Goal: Communication & Community: Answer question/provide support

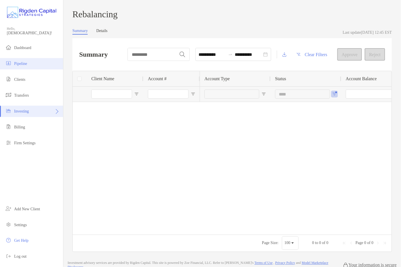
click at [22, 64] on span "Pipeline" at bounding box center [20, 63] width 13 height 4
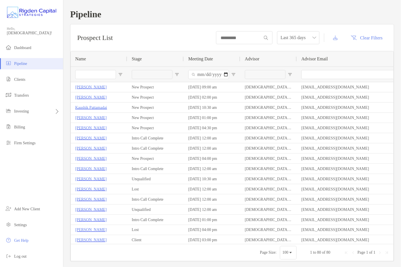
click at [103, 73] on input "Name Filter Input" at bounding box center [95, 74] width 41 height 9
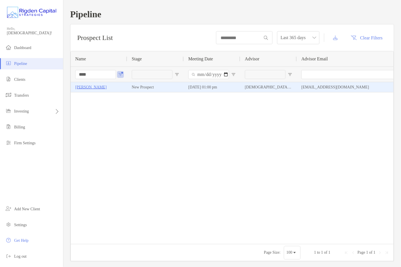
type input "****"
click at [93, 87] on p "[PERSON_NAME]" at bounding box center [90, 87] width 31 height 7
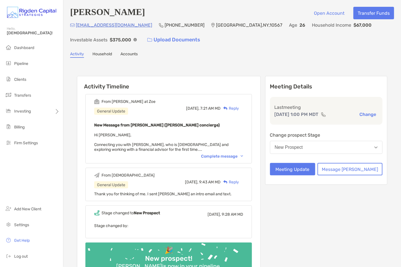
click at [230, 155] on div "Complete message" at bounding box center [222, 156] width 42 height 5
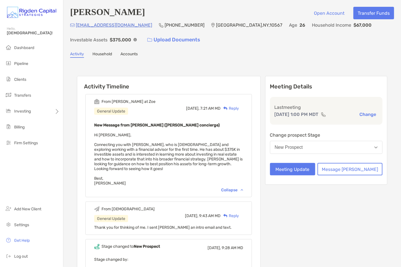
click at [239, 107] on div "Reply" at bounding box center [230, 108] width 18 height 6
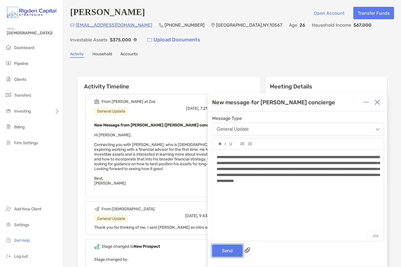
click at [232, 251] on button "Send" at bounding box center [227, 250] width 31 height 12
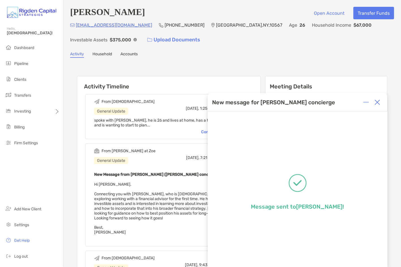
click at [380, 103] on img at bounding box center [378, 102] width 6 height 6
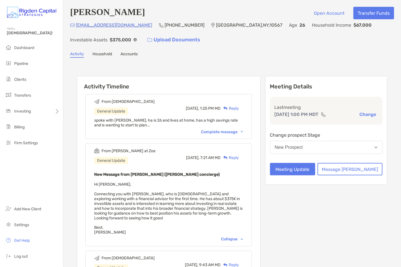
click at [273, 58] on div "[PERSON_NAME] Open Account Transfer Funds [EMAIL_ADDRESS][DOMAIN_NAME] [PHONE_N…" at bounding box center [232, 193] width 338 height 386
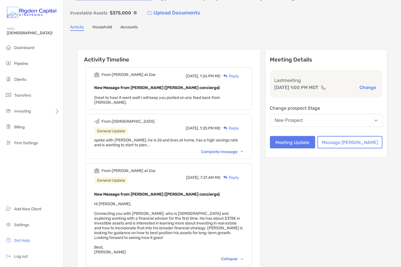
scroll to position [29, 0]
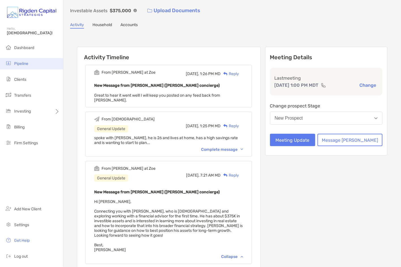
click at [22, 64] on span "Pipeline" at bounding box center [21, 63] width 14 height 5
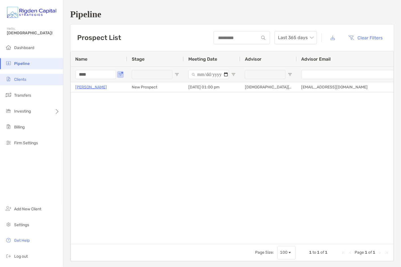
drag, startPoint x: 66, startPoint y: 74, endPoint x: 62, endPoint y: 74, distance: 4.0
click at [62, 74] on div "Pipeline Hello, [PERSON_NAME]! Dashboard Pipeline Clients Transfers Investing B…" at bounding box center [200, 133] width 401 height 267
